Goal: Use online tool/utility: Utilize a website feature to perform a specific function

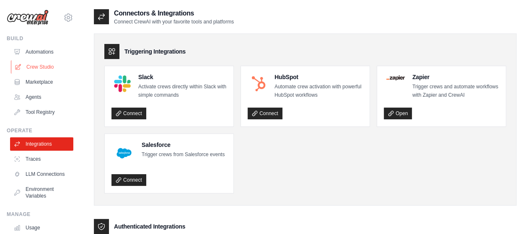
click at [44, 67] on link "Crew Studio" at bounding box center [42, 66] width 63 height 13
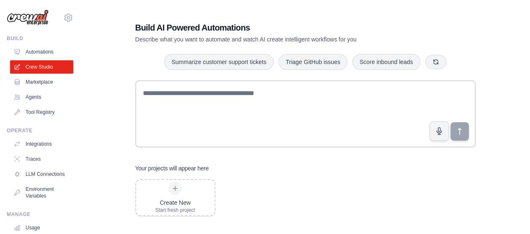
click at [33, 97] on link "Agents" at bounding box center [41, 96] width 63 height 13
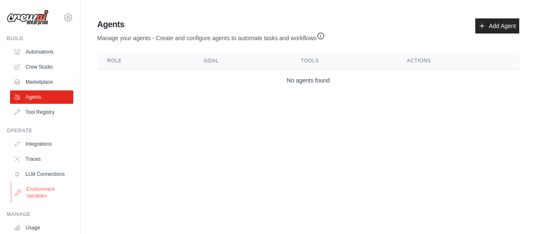
click at [47, 194] on link "Environment Variables" at bounding box center [42, 193] width 63 height 20
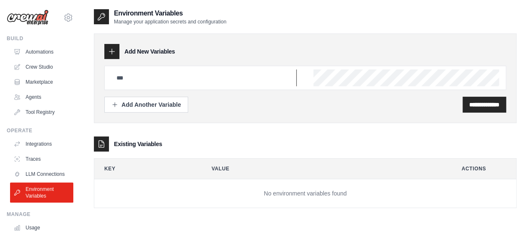
click at [148, 72] on input "text" at bounding box center [203, 77] width 185 height 17
click at [46, 53] on link "Automations" at bounding box center [42, 51] width 63 height 13
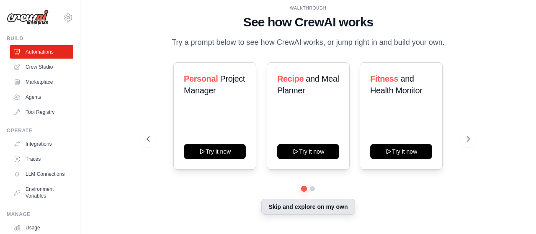
click at [314, 207] on button "Skip and explore on my own" at bounding box center [307, 207] width 93 height 16
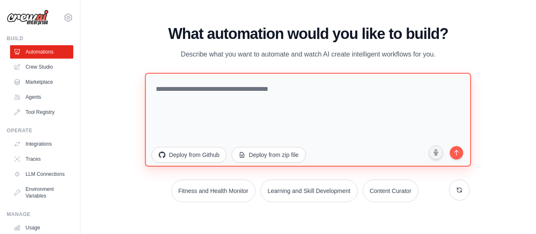
click at [205, 93] on textarea at bounding box center [308, 119] width 326 height 94
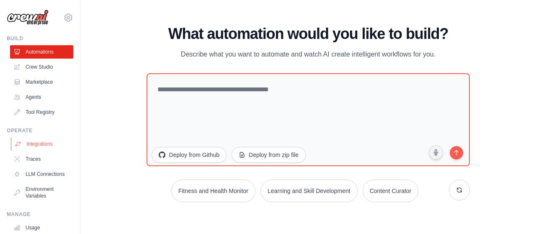
click at [39, 143] on link "Integrations" at bounding box center [42, 143] width 63 height 13
click at [41, 82] on link "Marketplace" at bounding box center [42, 81] width 63 height 13
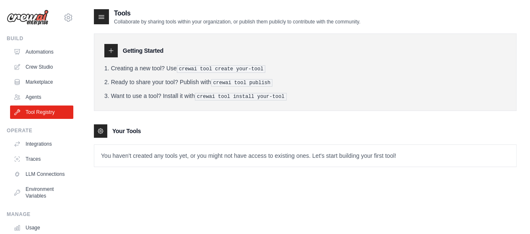
click at [234, 96] on pre "crewai tool install your-tool" at bounding box center [241, 97] width 92 height 8
drag, startPoint x: 243, startPoint y: 156, endPoint x: 405, endPoint y: 160, distance: 162.5
click at [389, 154] on p "You haven't created any tools yet, or you might not have access to existing one…" at bounding box center [305, 156] width 422 height 22
click at [437, 170] on div "Tools Collaborate by sharing tools within your organization, or publish them pu…" at bounding box center [305, 94] width 422 height 172
click at [113, 52] on icon at bounding box center [111, 50] width 7 height 7
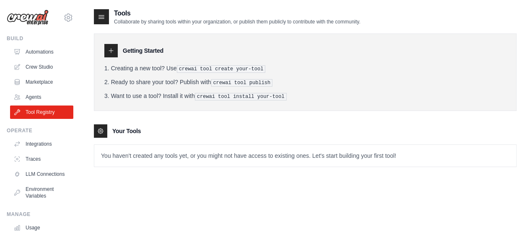
click at [201, 70] on pre "crewai tool create your-tool" at bounding box center [221, 69] width 89 height 8
click at [207, 70] on pre "crewai tool create your-tool" at bounding box center [221, 69] width 89 height 8
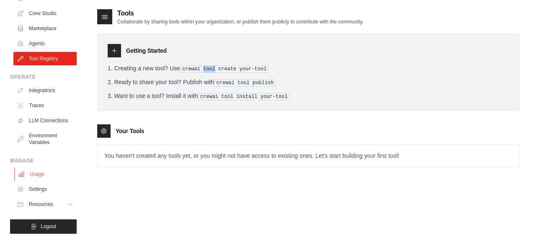
scroll to position [66, 0]
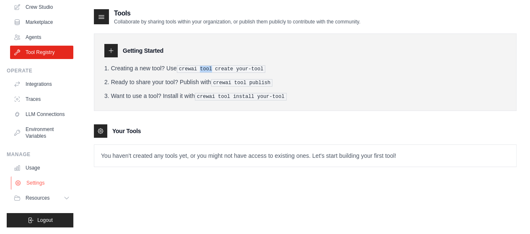
click at [36, 184] on link "Settings" at bounding box center [42, 182] width 63 height 13
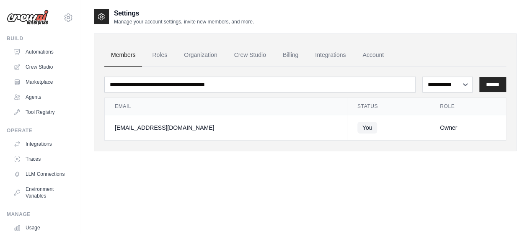
drag, startPoint x: 253, startPoint y: 134, endPoint x: 246, endPoint y: 129, distance: 8.4
click at [252, 134] on td "[EMAIL_ADDRESS][DOMAIN_NAME]" at bounding box center [226, 128] width 242 height 26
click at [32, 53] on link "Automations" at bounding box center [42, 51] width 63 height 13
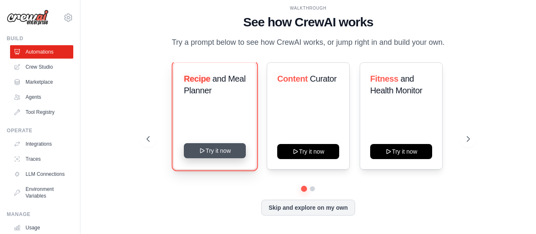
click at [219, 154] on button "Try it now" at bounding box center [215, 150] width 62 height 15
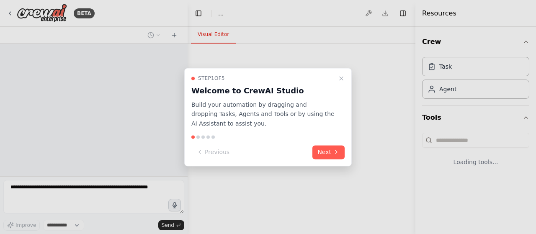
select select "****"
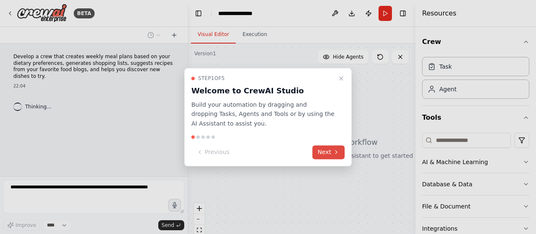
click at [326, 153] on button "Next" at bounding box center [328, 152] width 32 height 14
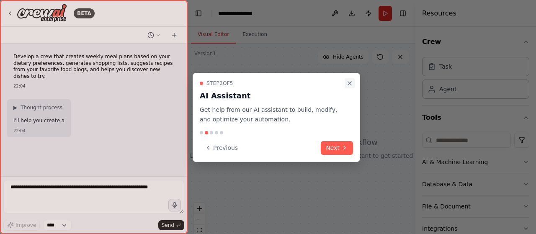
click at [345, 86] on button "Close walkthrough" at bounding box center [350, 83] width 10 height 10
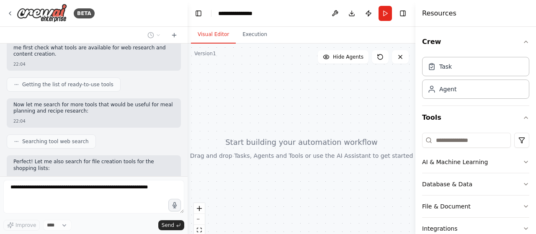
scroll to position [129, 0]
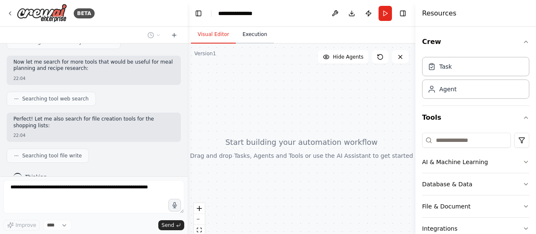
click at [250, 36] on button "Execution" at bounding box center [255, 35] width 38 height 18
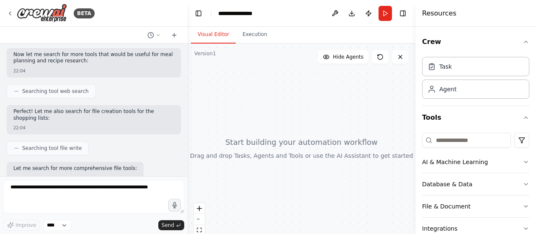
click at [209, 37] on button "Visual Editor" at bounding box center [213, 35] width 45 height 18
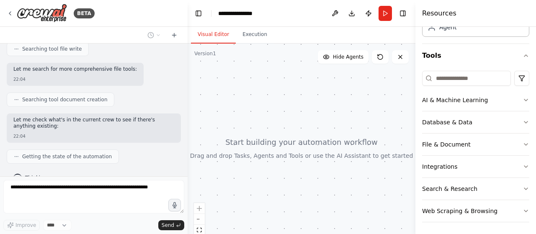
scroll to position [249, 0]
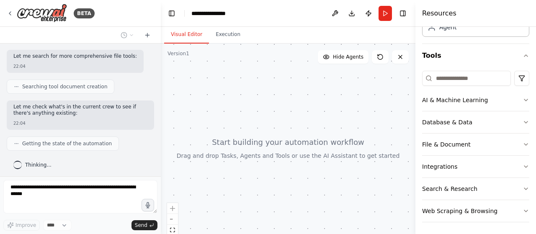
drag, startPoint x: 187, startPoint y: 80, endPoint x: 161, endPoint y: 73, distance: 26.9
click at [161, 73] on div "**********" at bounding box center [268, 117] width 536 height 234
click at [222, 13] on div "**********" at bounding box center [212, 13] width 42 height 8
click at [234, 13] on div "**********" at bounding box center [222, 13] width 63 height 8
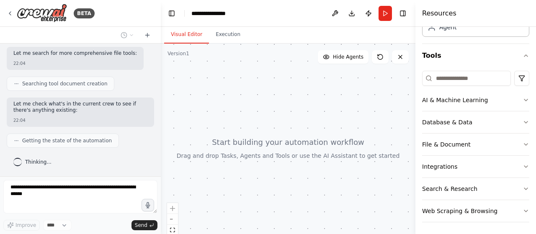
drag, startPoint x: 255, startPoint y: 107, endPoint x: 257, endPoint y: 102, distance: 5.4
click at [255, 106] on div at bounding box center [288, 148] width 255 height 209
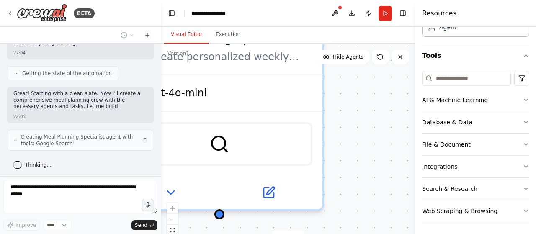
scroll to position [327, 0]
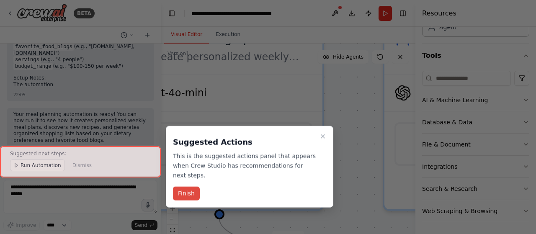
click at [188, 187] on button "Finish" at bounding box center [186, 194] width 27 height 14
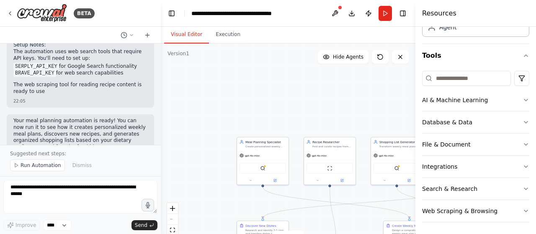
scroll to position [1174, 0]
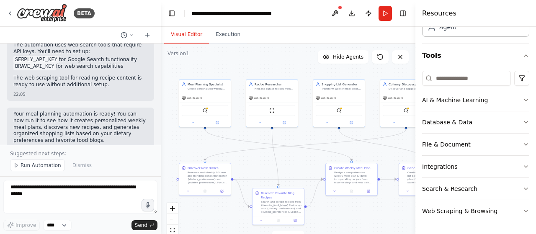
drag, startPoint x: 348, startPoint y: 105, endPoint x: 311, endPoint y: 45, distance: 70.5
click at [311, 45] on div ".deletable-edge-delete-btn { width: 20px; height: 20px; border: 0px solid #ffff…" at bounding box center [288, 148] width 255 height 209
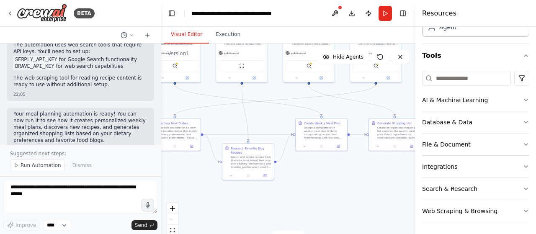
drag, startPoint x: 373, startPoint y: 199, endPoint x: 338, endPoint y: 160, distance: 53.1
click at [338, 160] on div ".deletable-edge-delete-btn { width: 20px; height: 20px; border: 0px solid #ffff…" at bounding box center [288, 148] width 255 height 209
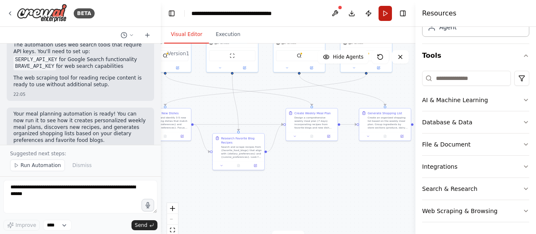
click at [385, 13] on button "Run" at bounding box center [384, 13] width 13 height 15
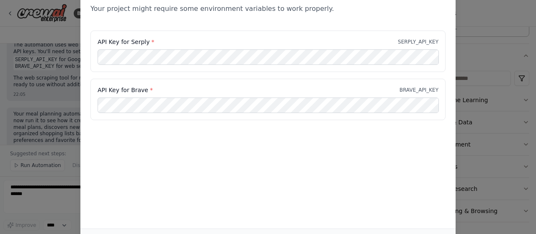
drag, startPoint x: 467, startPoint y: 26, endPoint x: 465, endPoint y: 13, distance: 13.2
click at [467, 26] on div "Environment configuration Your project might require some environment variables…" at bounding box center [268, 117] width 536 height 234
click at [461, 6] on div "Environment configuration Your project might require some environment variables…" at bounding box center [268, 117] width 536 height 234
drag, startPoint x: 487, startPoint y: 34, endPoint x: 462, endPoint y: 9, distance: 35.8
click at [486, 34] on div "Environment configuration Your project might require some environment variables…" at bounding box center [268, 117] width 536 height 234
